Goal: Task Accomplishment & Management: Use online tool/utility

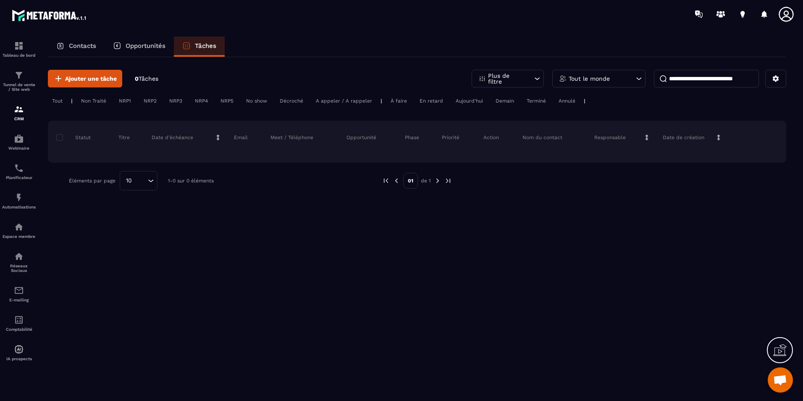
click at [82, 45] on p "Contacts" at bounding box center [82, 46] width 27 height 8
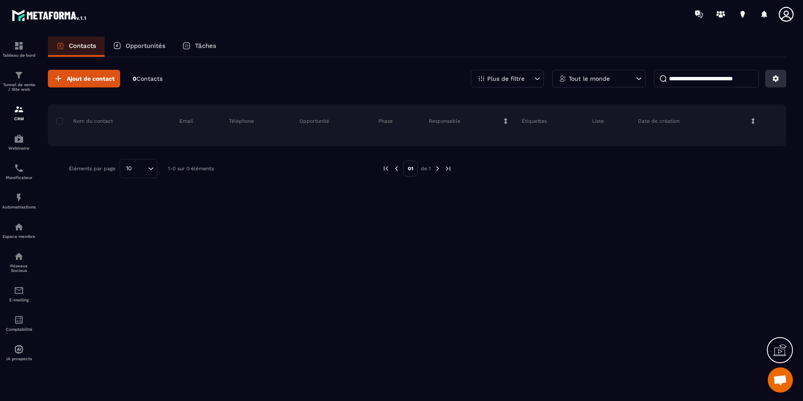
click at [775, 78] on icon at bounding box center [776, 79] width 6 height 6
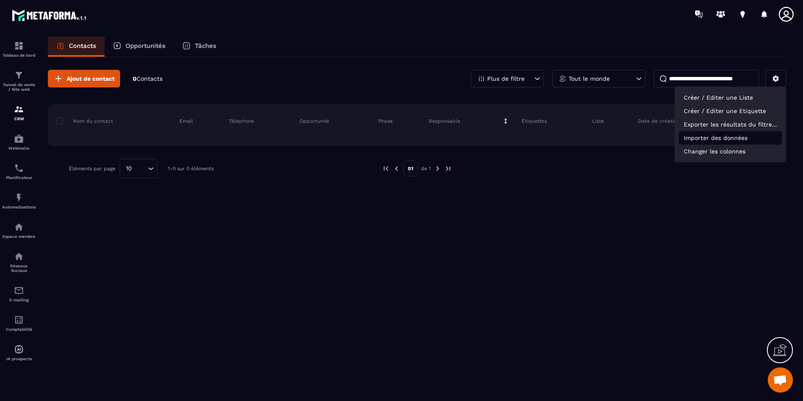
click at [755, 142] on p "Importer des données" at bounding box center [730, 137] width 103 height 13
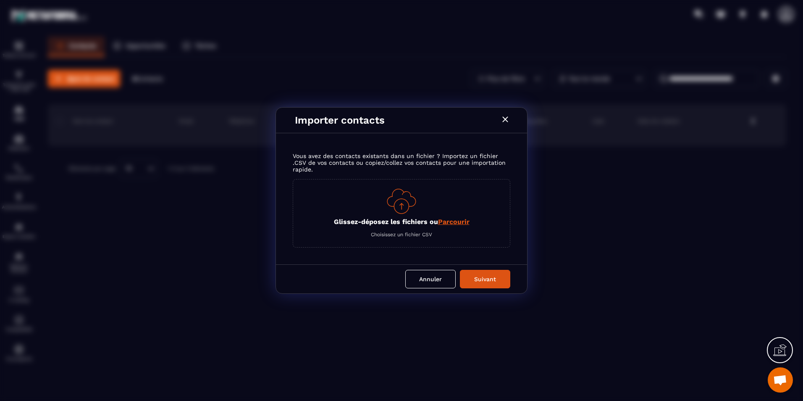
click at [473, 232] on div "Glissez-déposez les fichiers ou Parcourir Choisissez un fichier CSV" at bounding box center [402, 213] width 218 height 68
click at [459, 221] on span "Parcourir" at bounding box center [453, 222] width 31 height 8
click at [0, 0] on input "Glissez-déposez les fichiers ou Parcourir" at bounding box center [0, 0] width 0 height 0
click at [453, 219] on span "Parcourir" at bounding box center [453, 222] width 31 height 8
click at [0, 0] on input "Glissez-déposez les fichiers ou Parcourir" at bounding box center [0, 0] width 0 height 0
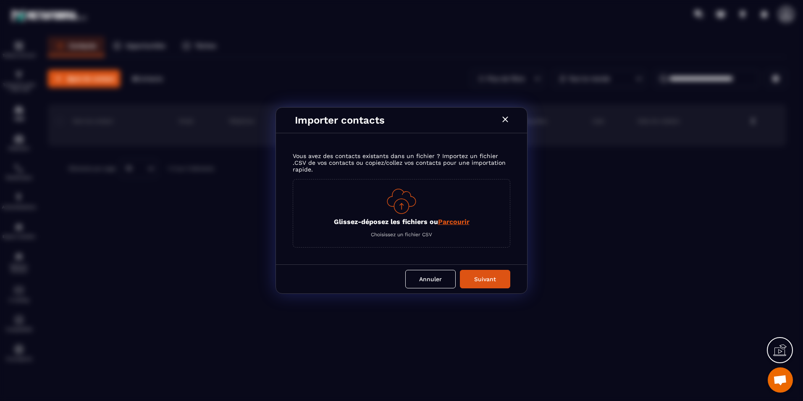
click at [458, 224] on span "Parcourir" at bounding box center [453, 222] width 31 height 8
click at [0, 0] on input "Glissez-déposez les fichiers ou Parcourir" at bounding box center [0, 0] width 0 height 0
